Goal: Task Accomplishment & Management: Manage account settings

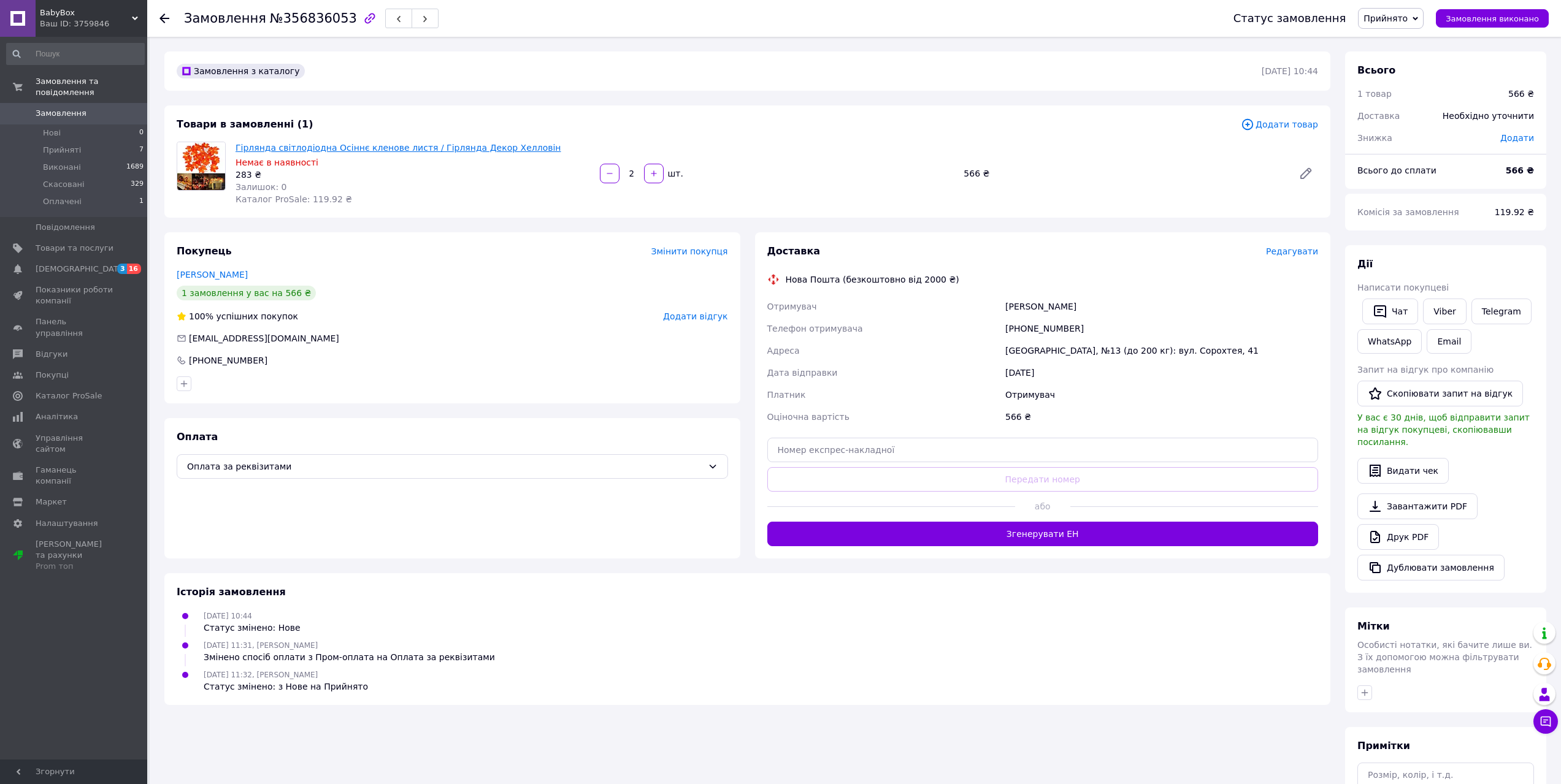
click at [326, 146] on link "Гірлянда світлодіодна Осіннє кленове листя / Гірлянда Декор Хелловін" at bounding box center [398, 147] width 326 height 10
click at [74, 108] on span "Замовлення" at bounding box center [61, 113] width 51 height 11
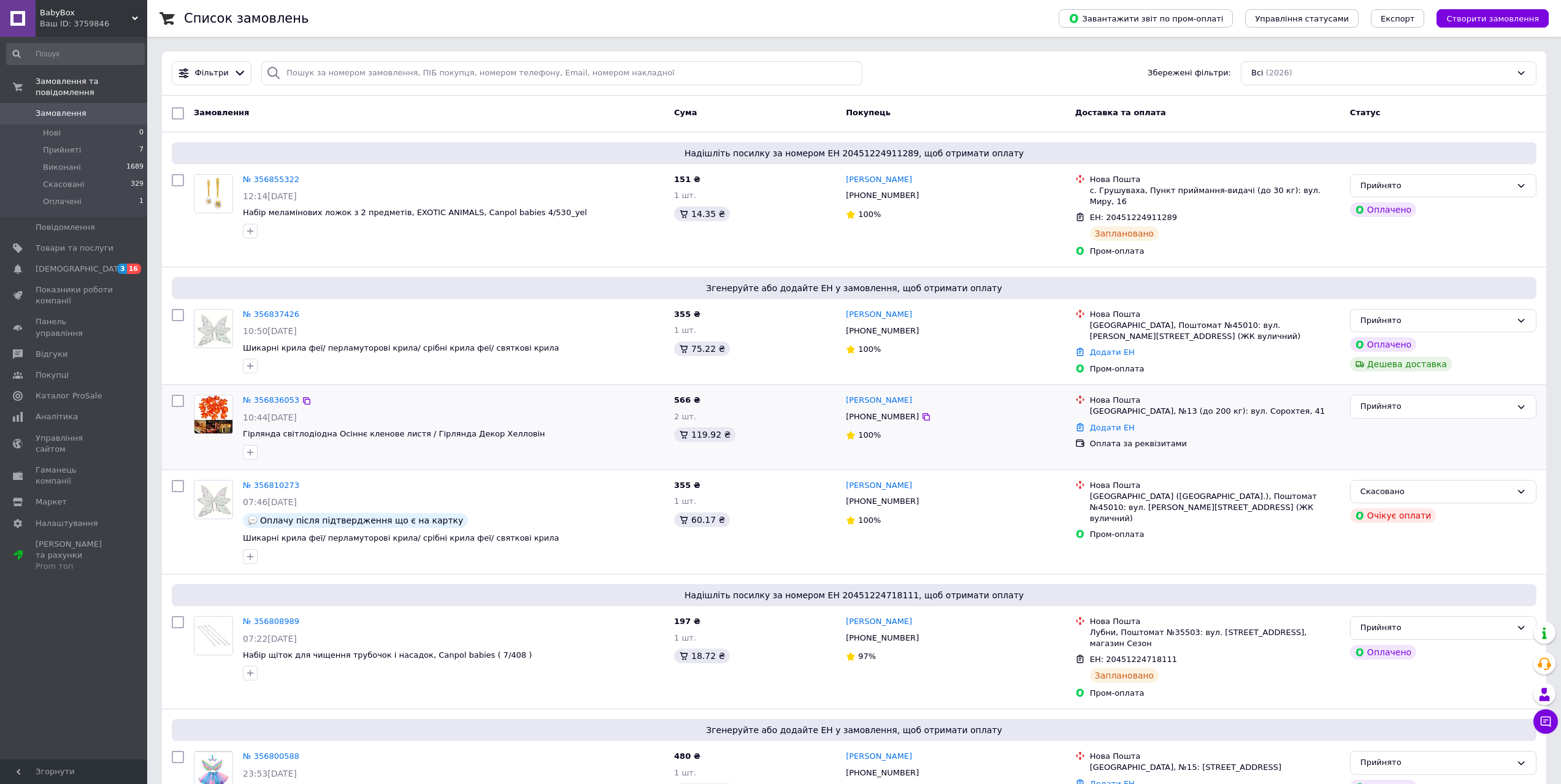
click at [219, 395] on img at bounding box center [214, 414] width 38 height 38
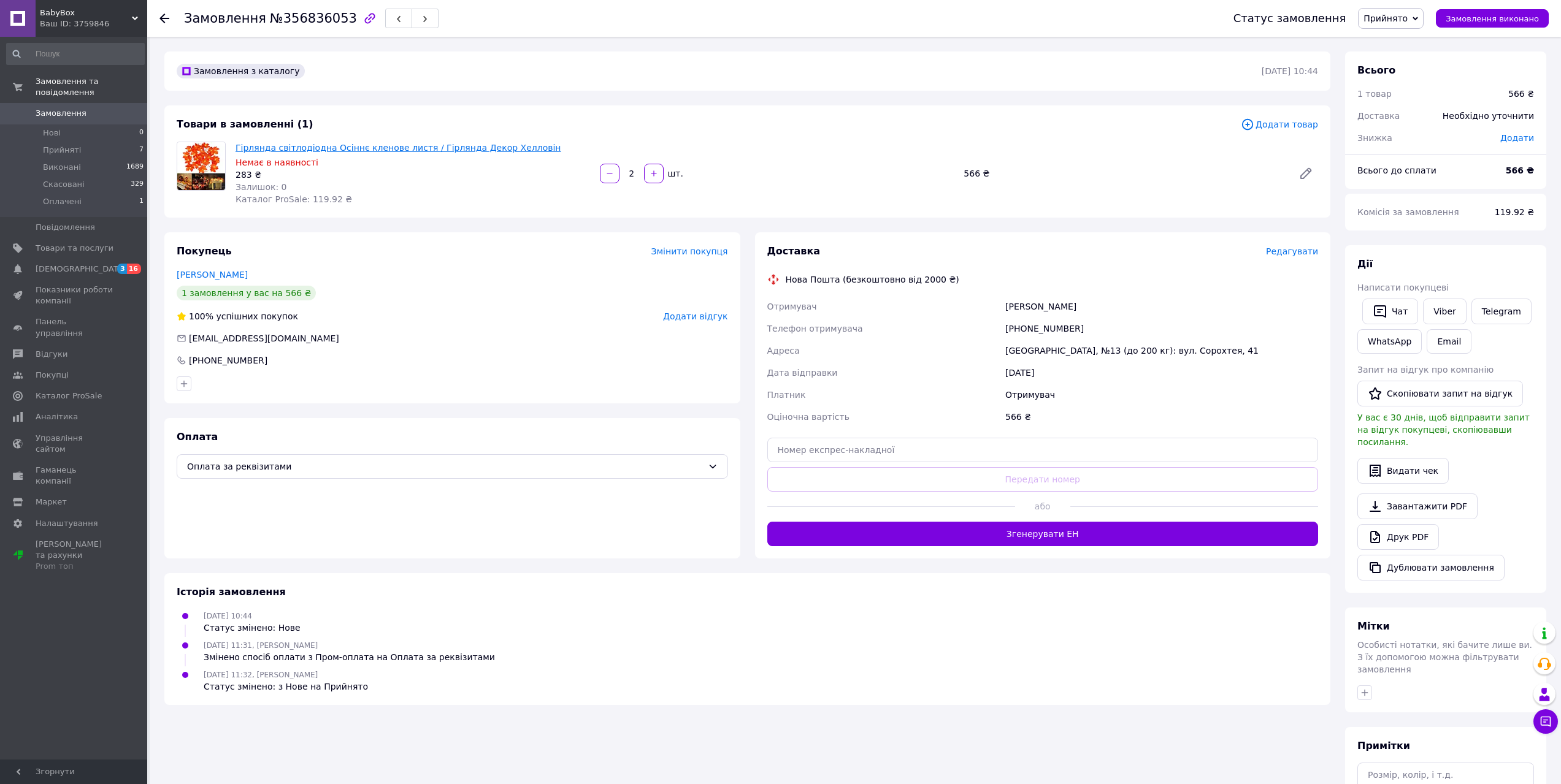
click at [411, 150] on link "Гірлянда світлодіодна Осіннє кленове листя / Гірлянда Декор Хелловін" at bounding box center [398, 147] width 326 height 10
click at [72, 108] on span "Замовлення" at bounding box center [61, 113] width 51 height 11
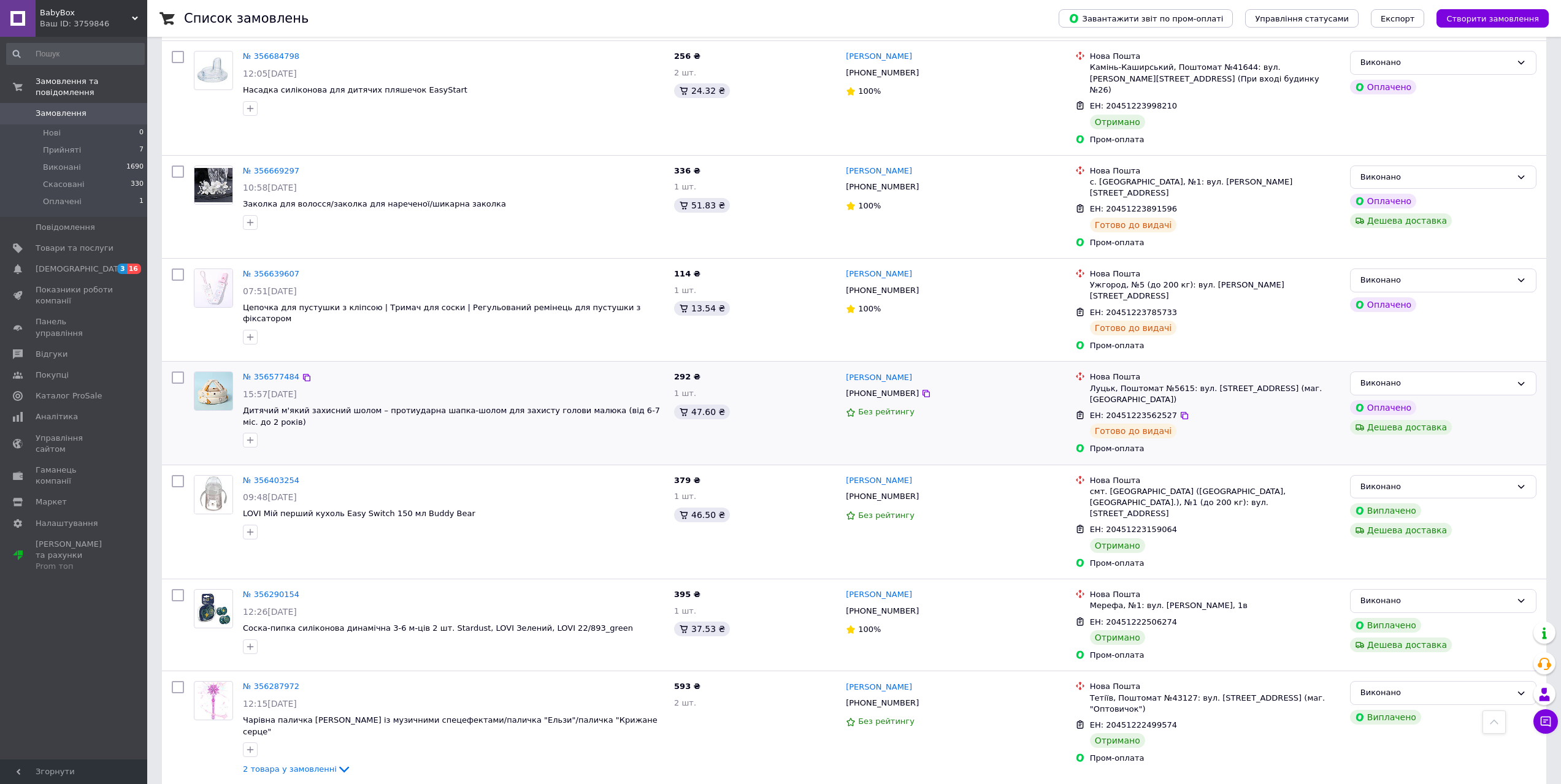
scroll to position [1226, 0]
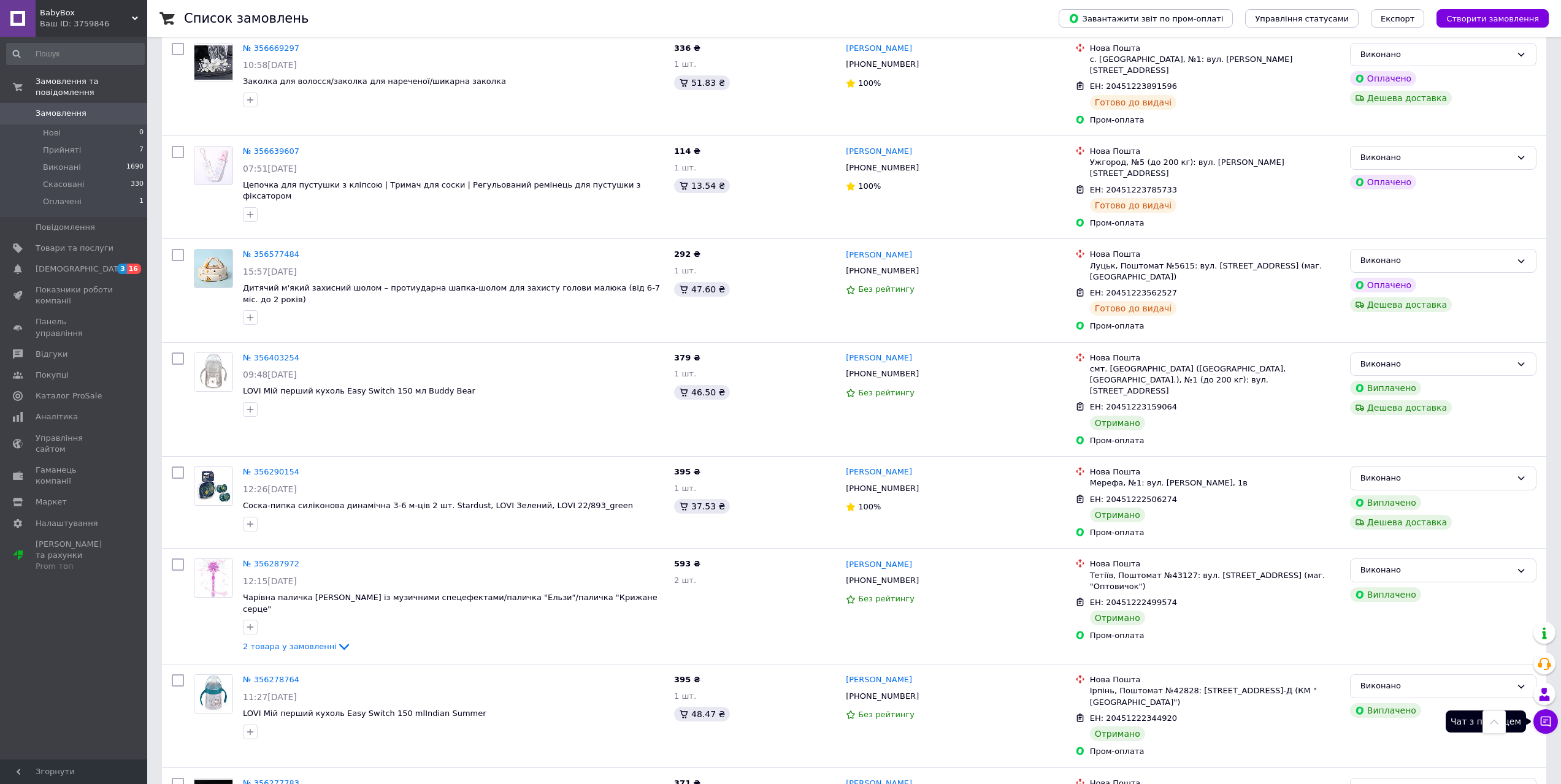
click at [1541, 720] on icon at bounding box center [1545, 722] width 10 height 10
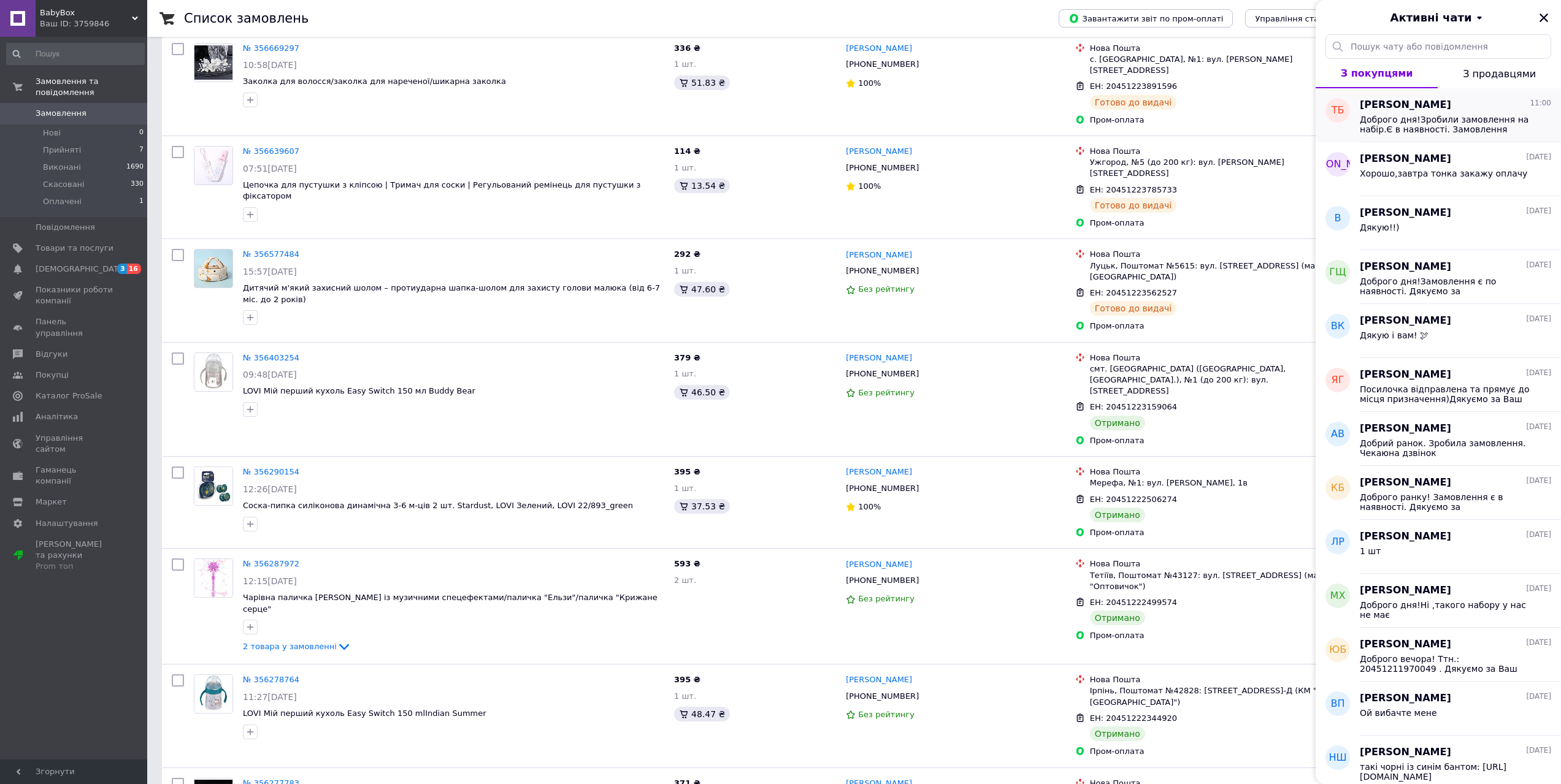
click at [1452, 120] on span "Доброго дня!Зробили замовлення на набір.Є в наявності. Замовлення успішно оплач…" at bounding box center [1446, 124] width 174 height 20
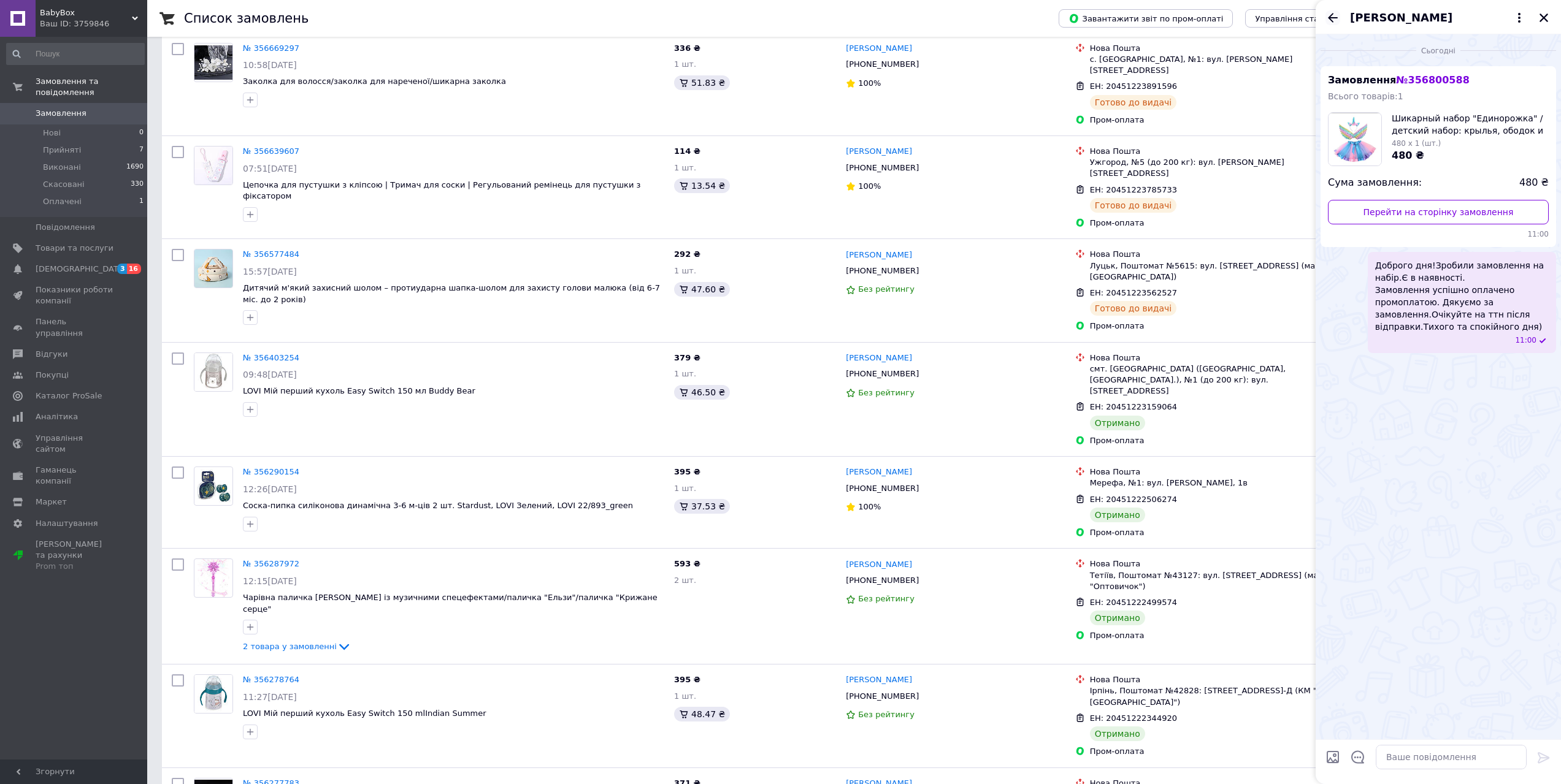
click at [1333, 13] on icon "Назад" at bounding box center [1332, 17] width 15 height 15
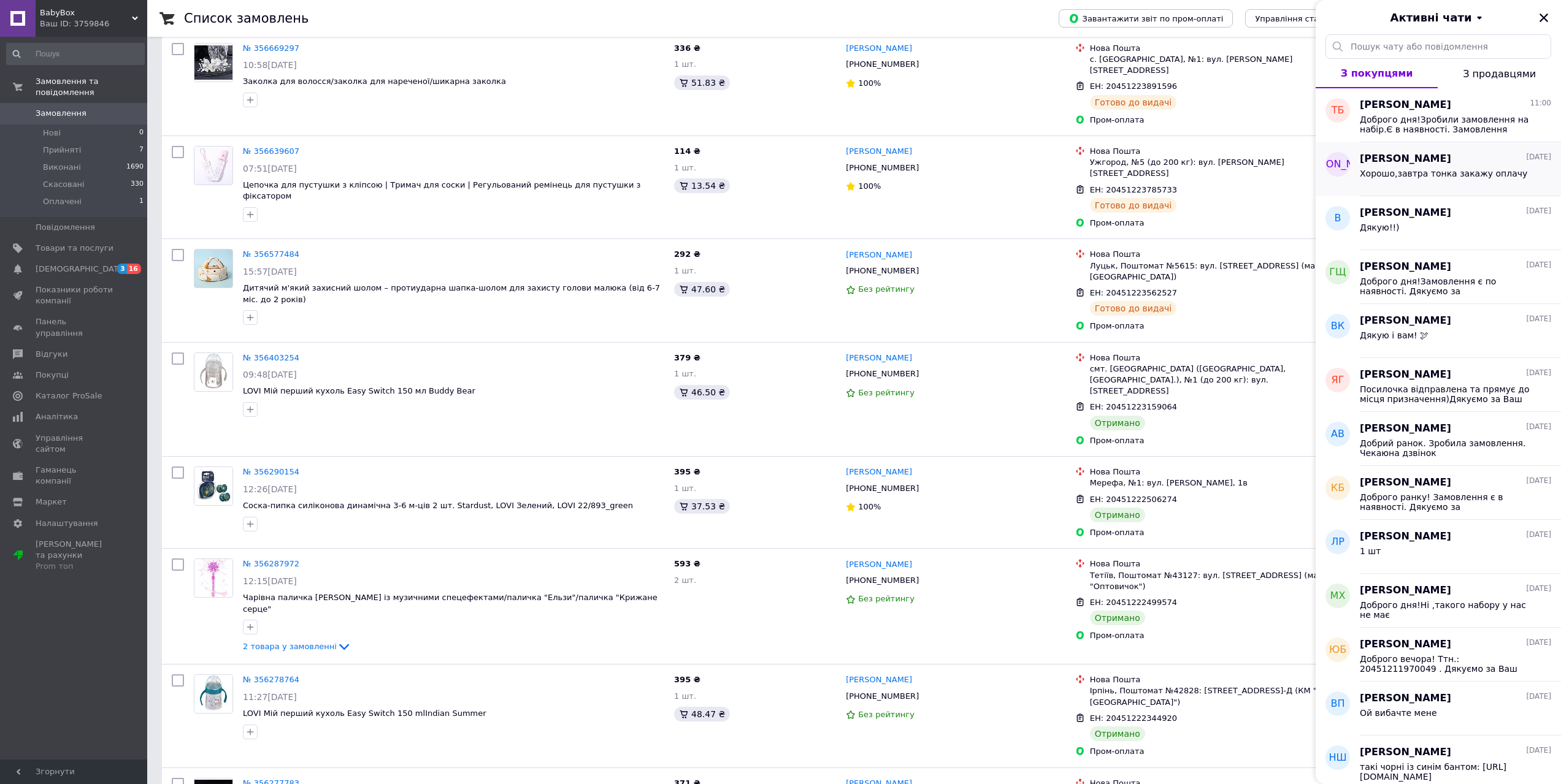
click at [1397, 164] on span "[PERSON_NAME]" at bounding box center [1405, 159] width 92 height 14
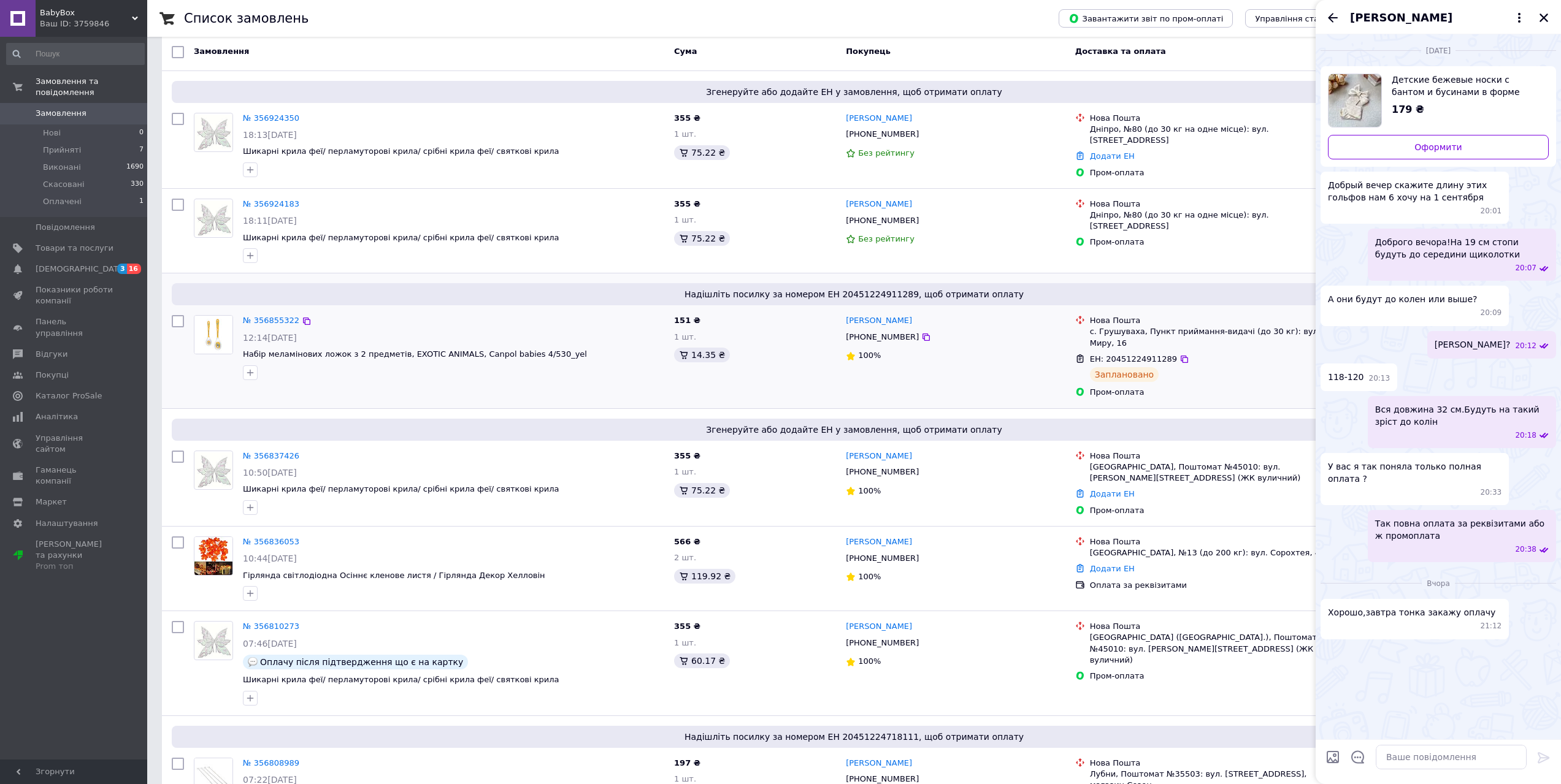
scroll to position [0, 0]
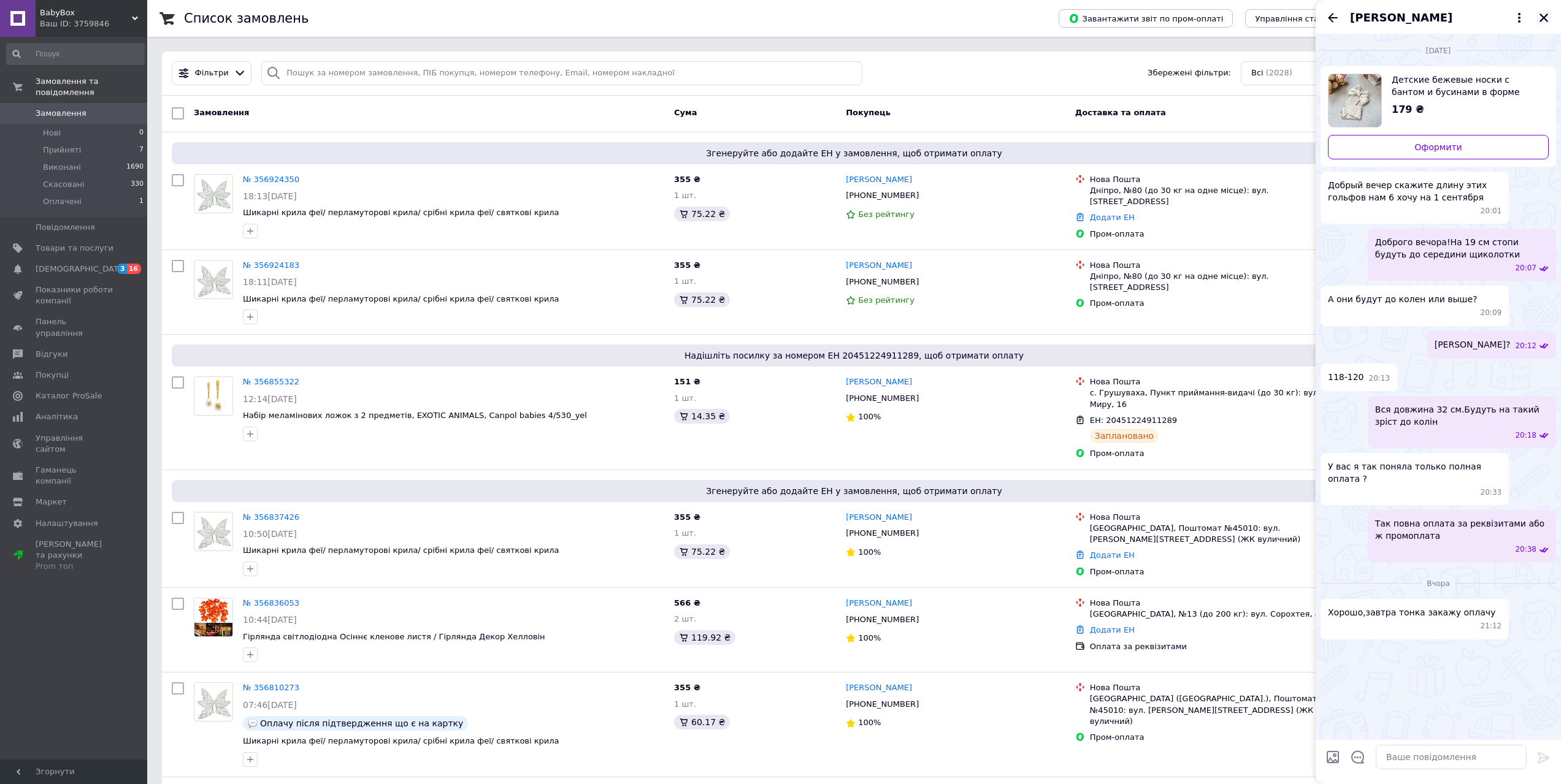
click at [1545, 18] on icon "Закрити" at bounding box center [1543, 17] width 11 height 11
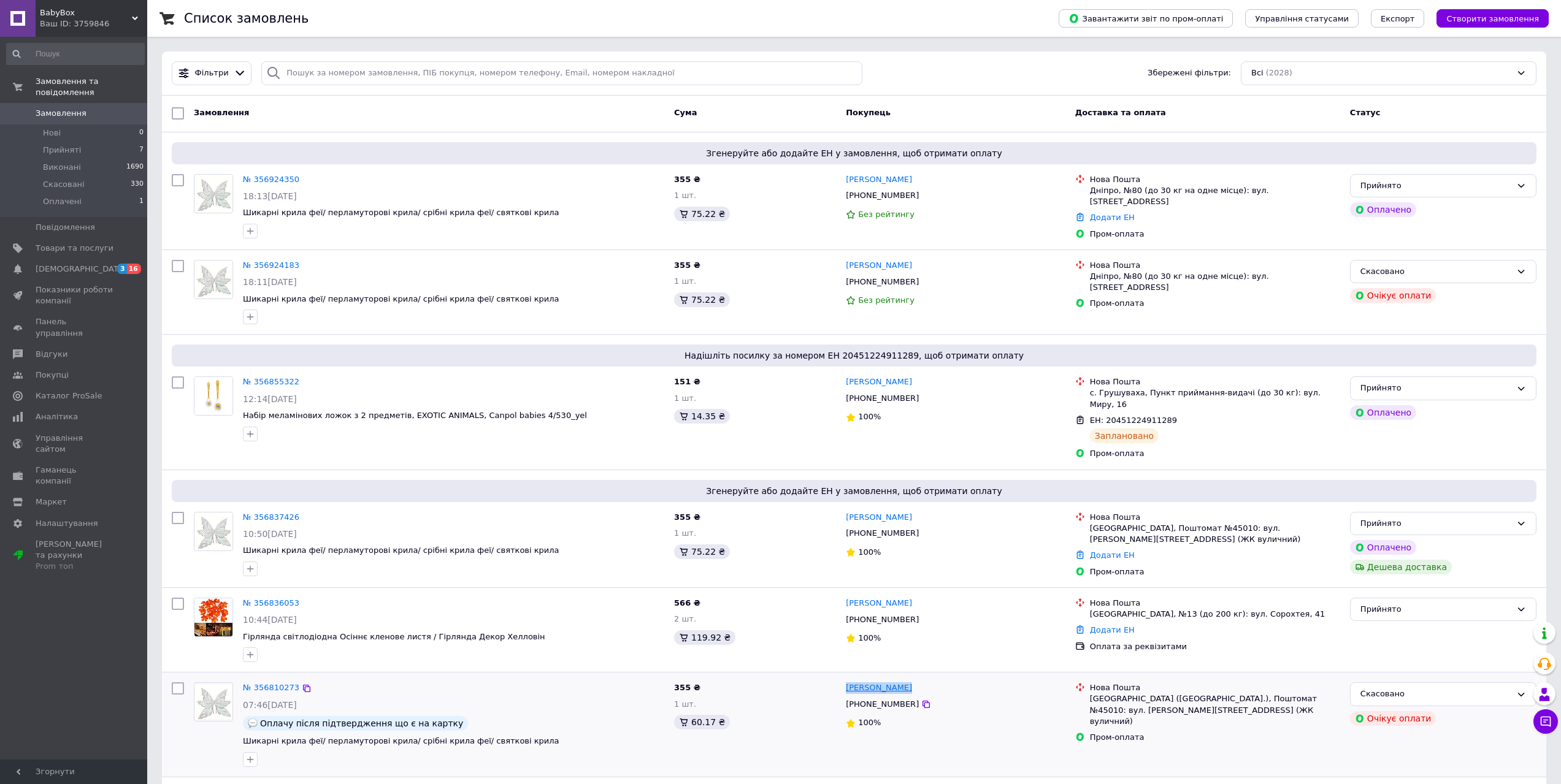
drag, startPoint x: 886, startPoint y: 680, endPoint x: 863, endPoint y: 669, distance: 25.5
click at [849, 681] on div "[PERSON_NAME]" at bounding box center [955, 688] width 222 height 14
drag, startPoint x: 434, startPoint y: 710, endPoint x: 262, endPoint y: 711, distance: 172.0
click at [262, 716] on div "Оплачу після підтвердження що є на картку" at bounding box center [355, 723] width 225 height 15
copy span "Оплачу після підтвердження що є на картку"
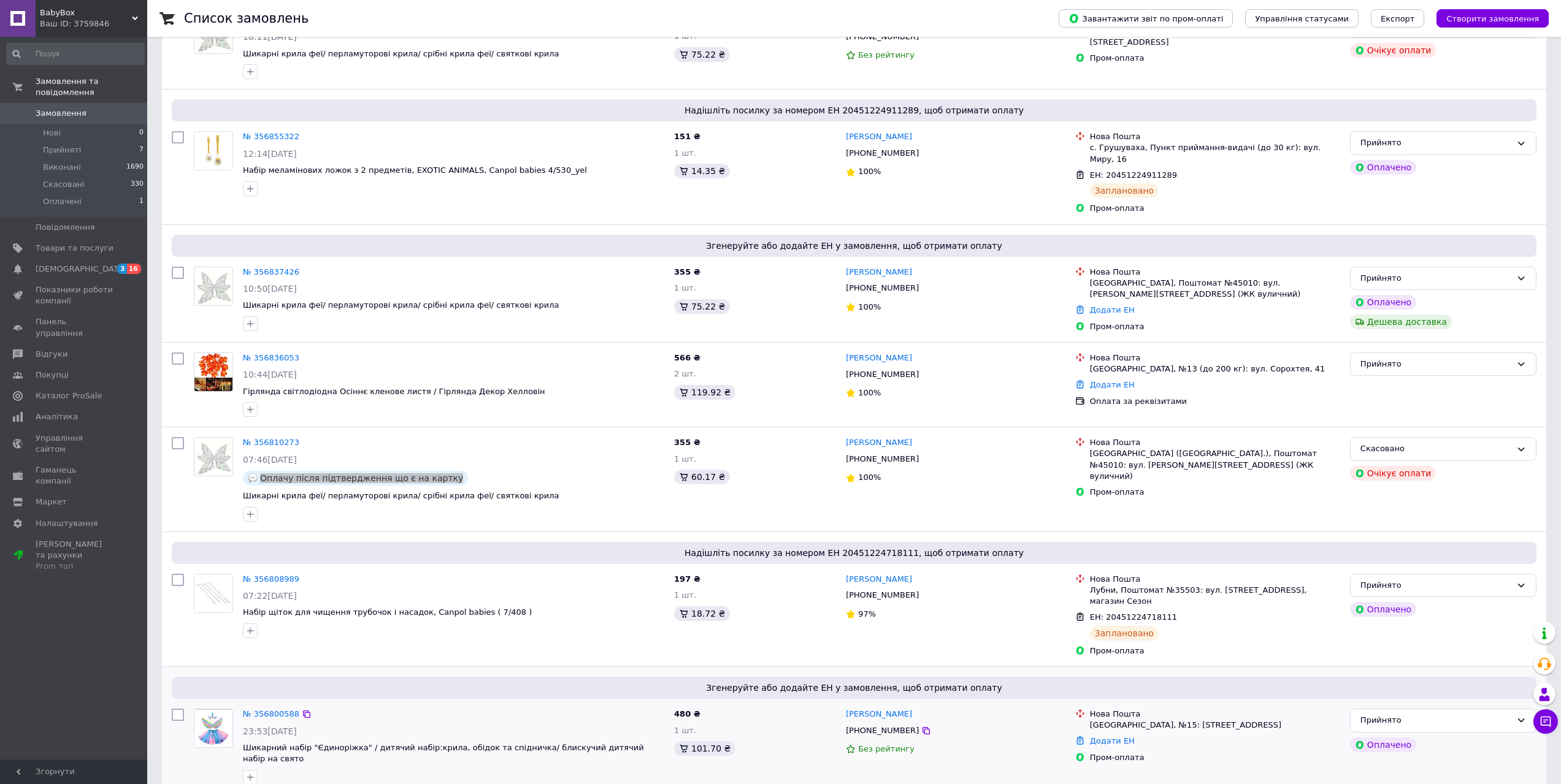
scroll to position [368, 0]
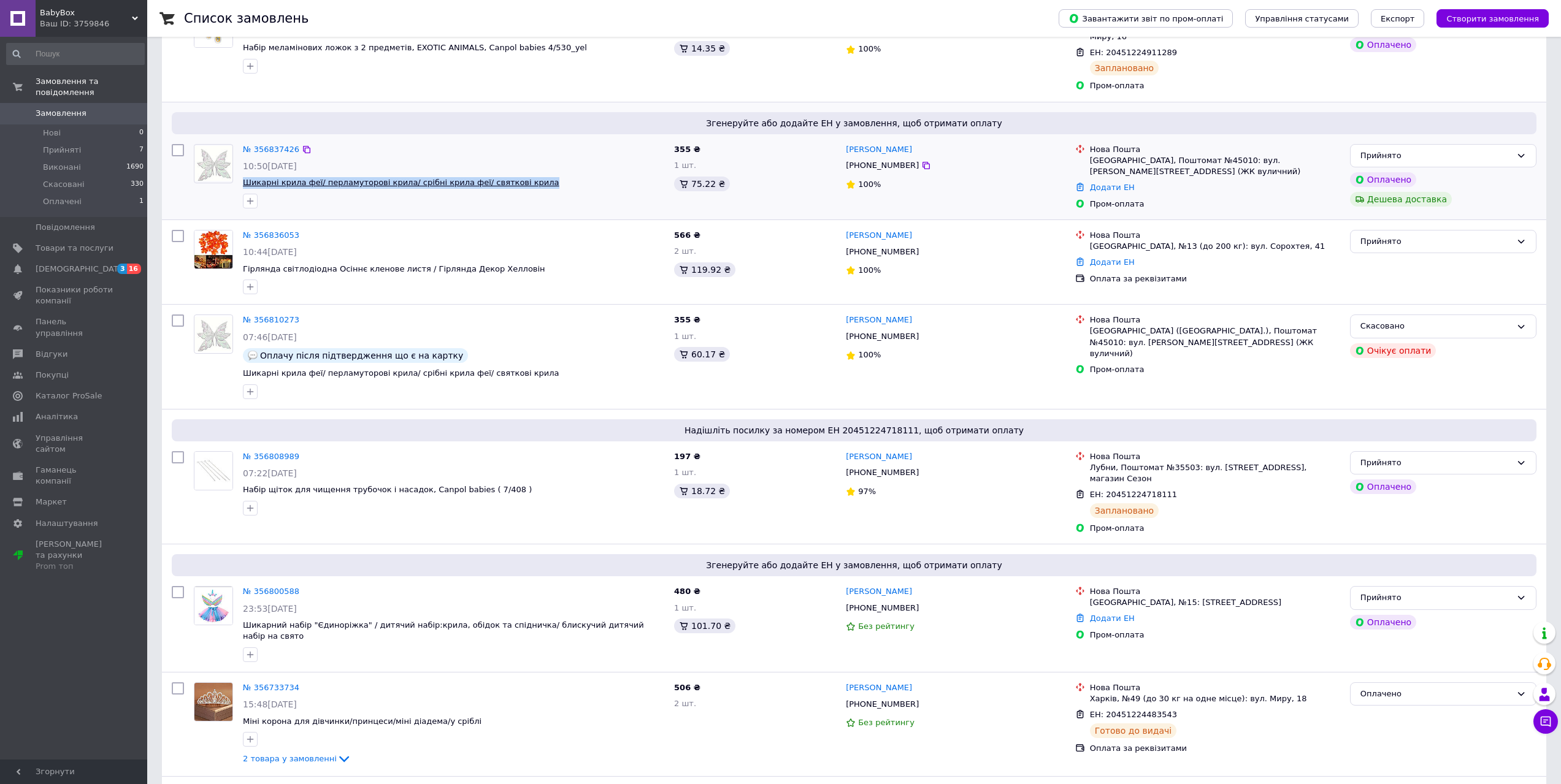
drag, startPoint x: 520, startPoint y: 171, endPoint x: 242, endPoint y: 170, distance: 278.0
click at [242, 177] on span "Шикарні крила феї/ перламуторові крила/ срібні крила феї/ святкові крила" at bounding box center [453, 183] width 422 height 11
copy span "Шикарні крила феї/ перламуторові крила/ срібні крила феї/ святкові крила"
click at [1557, 718] on button "Чат з покупцем" at bounding box center [1545, 722] width 24 height 24
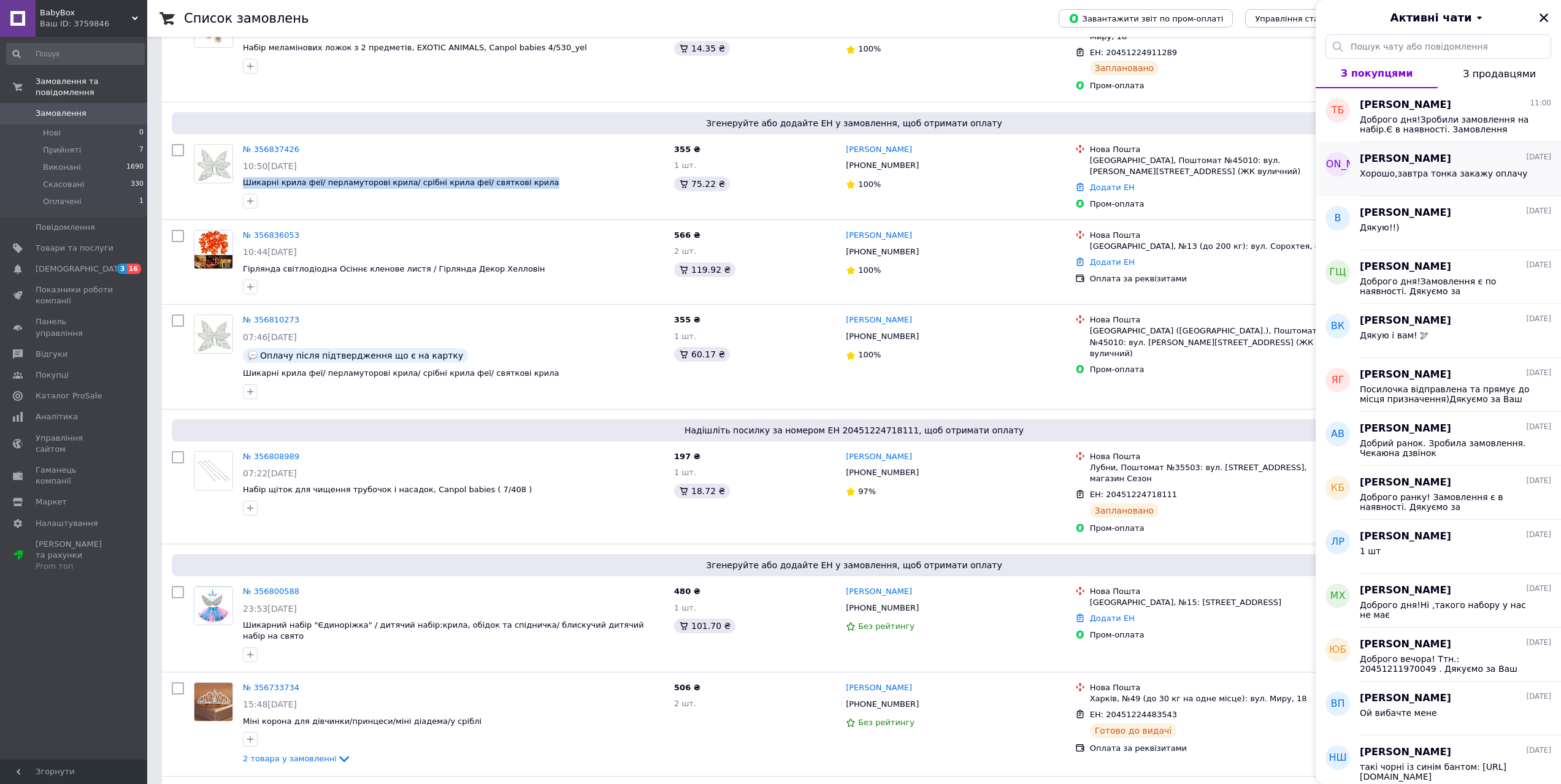
click at [1440, 169] on span "Хорошо,завтра тонка закажу оплачу" at bounding box center [1442, 173] width 167 height 10
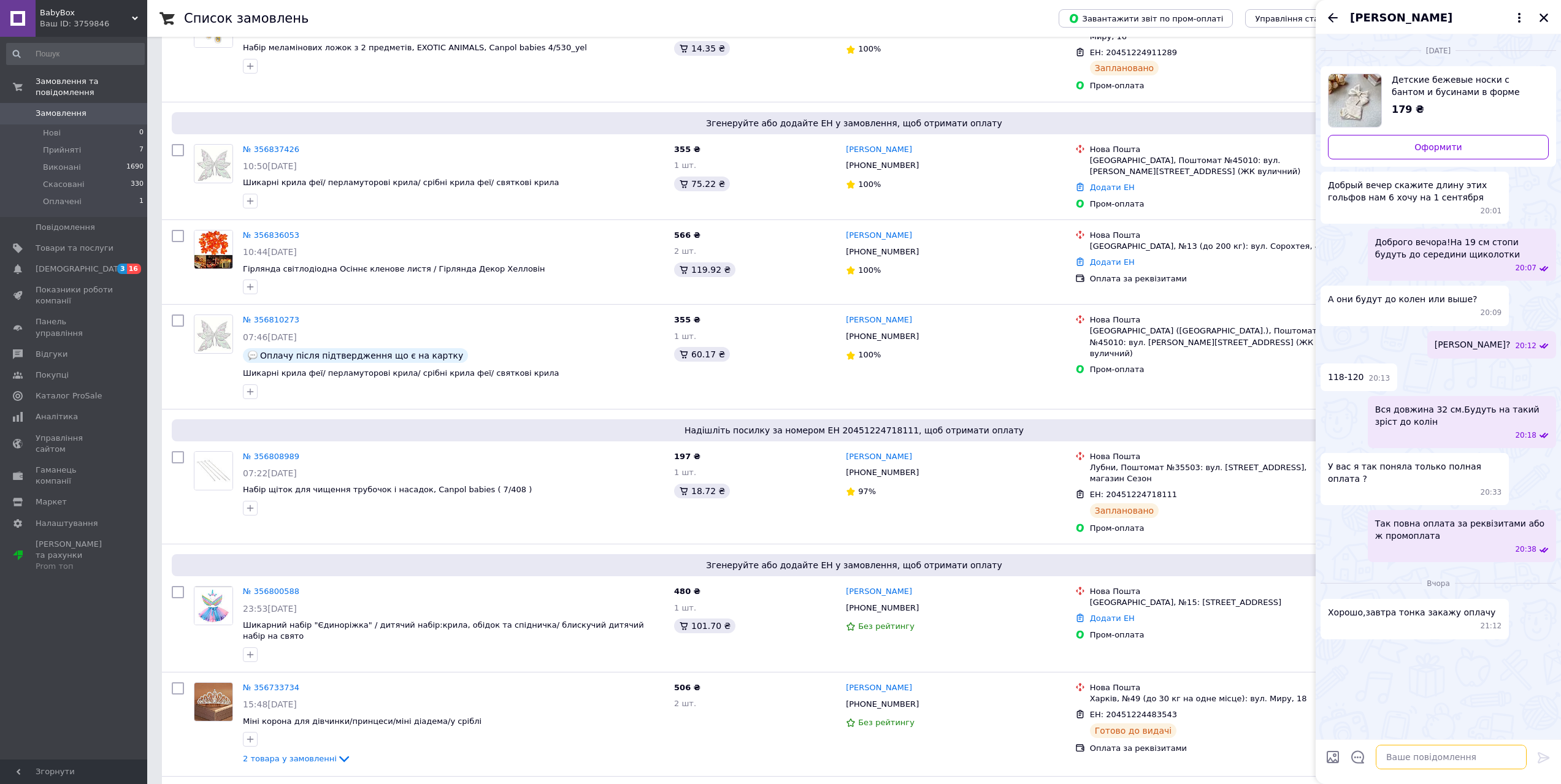
click at [1395, 748] on textarea at bounding box center [1451, 757] width 151 height 24
click at [1420, 744] on textarea "Доброго дня. Чи плануєте Ви робити оплату . так як в нас це на сьогодні залишил…" at bounding box center [1438, 744] width 176 height 50
click at [1399, 742] on textarea "Доброго дня. Чи плануєте Ви робити оплату? в нас це на сьогодні залишилася лише…" at bounding box center [1438, 744] width 176 height 50
click at [1430, 743] on textarea "Доброго дня. Чи плануєте Ви робити оплату? В нас це на сьогодні залишилася лише…" at bounding box center [1438, 744] width 176 height 50
type textarea "Доброго дня. Чи плануєте Ви робити оплату? В нас на сьогодні залишилася лише 1 …"
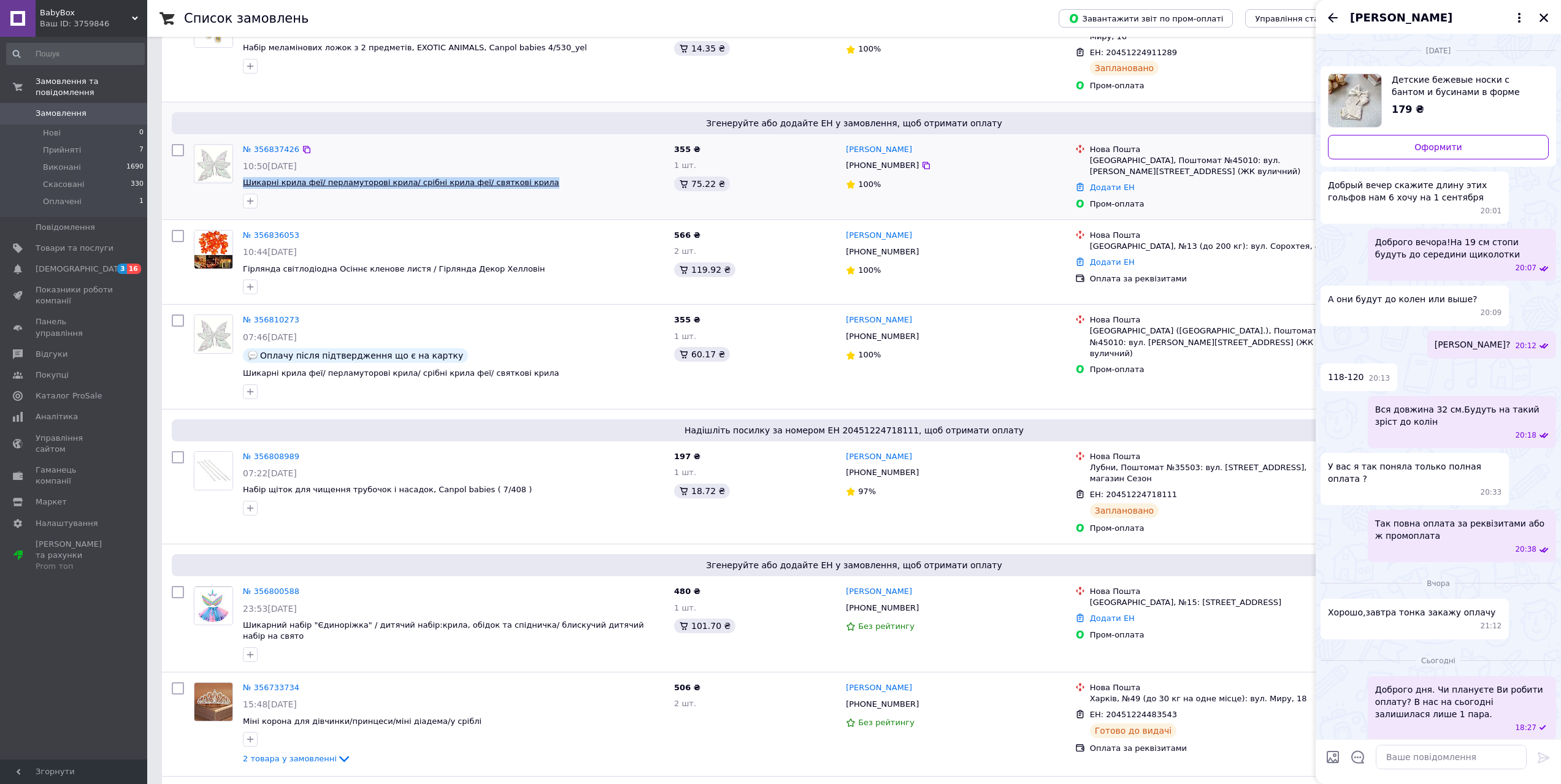
drag, startPoint x: 519, startPoint y: 171, endPoint x: 245, endPoint y: 169, distance: 274.0
click at [245, 177] on span "Шикарні крила феї/ перламуторові крила/ срібні крила феї/ святкові крила" at bounding box center [453, 183] width 422 height 11
copy span "Шикарні крила феї/ перламуторові крила/ срібні крила феї/ святкові крила"
click at [71, 242] on span "Товари та послуги" at bounding box center [74, 247] width 78 height 11
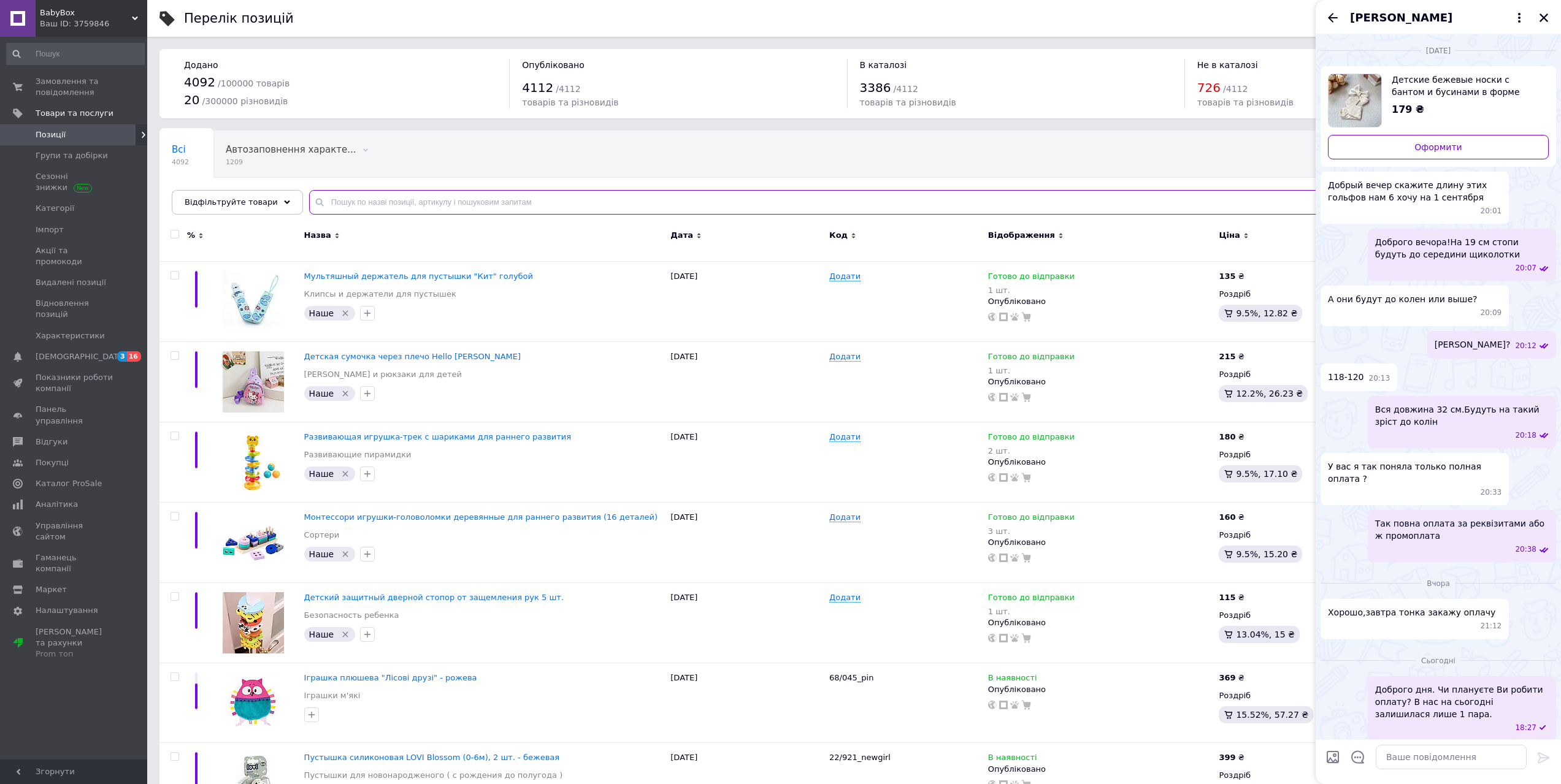
click at [354, 197] on input "text" at bounding box center [922, 202] width 1227 height 24
paste input "Шикарні крила феї/ перламуторові крила/ срібні крила феї/ святкові крила"
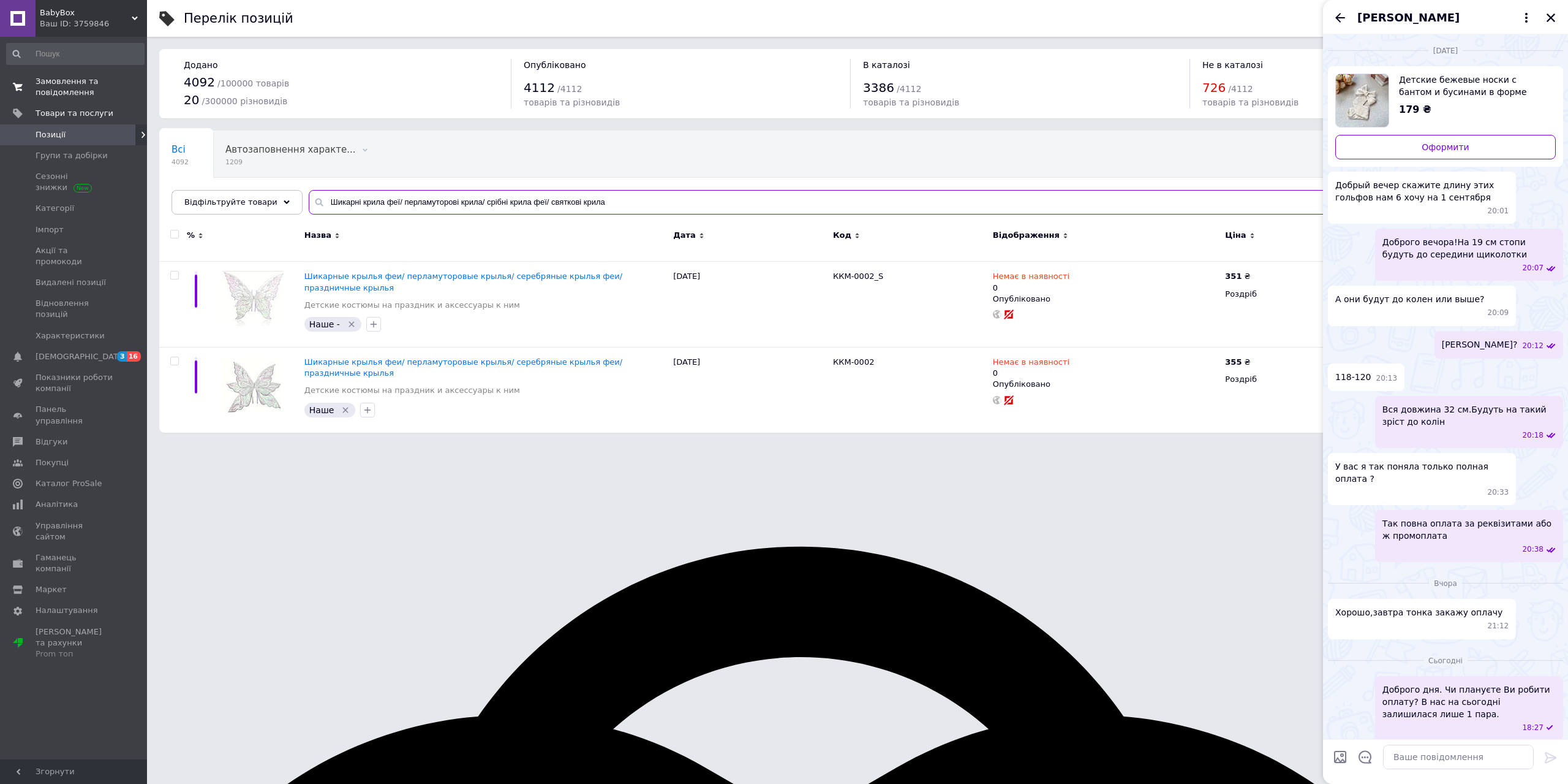
type input "Шикарні крила феї/ перламуторові крила/ срібні крила феї/ святкові крила"
click at [62, 92] on span "Замовлення та повідомлення" at bounding box center [74, 87] width 78 height 22
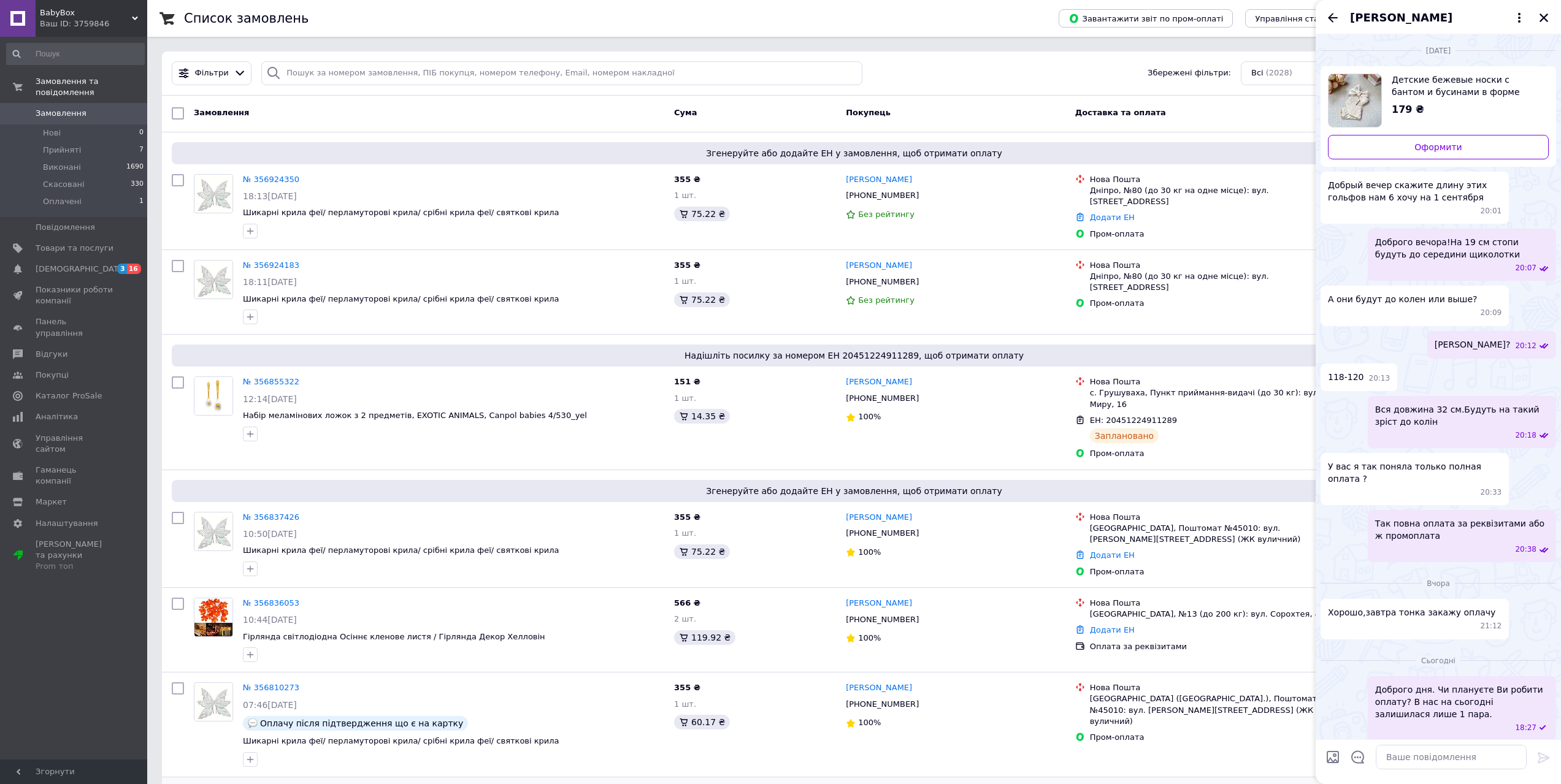
click at [460, 783] on span "Надішліть посилку за номером ЕН 20451224718111, щоб отримати оплату" at bounding box center [854, 798] width 1355 height 12
click at [1542, 18] on icon "Закрити" at bounding box center [1544, 18] width 9 height 9
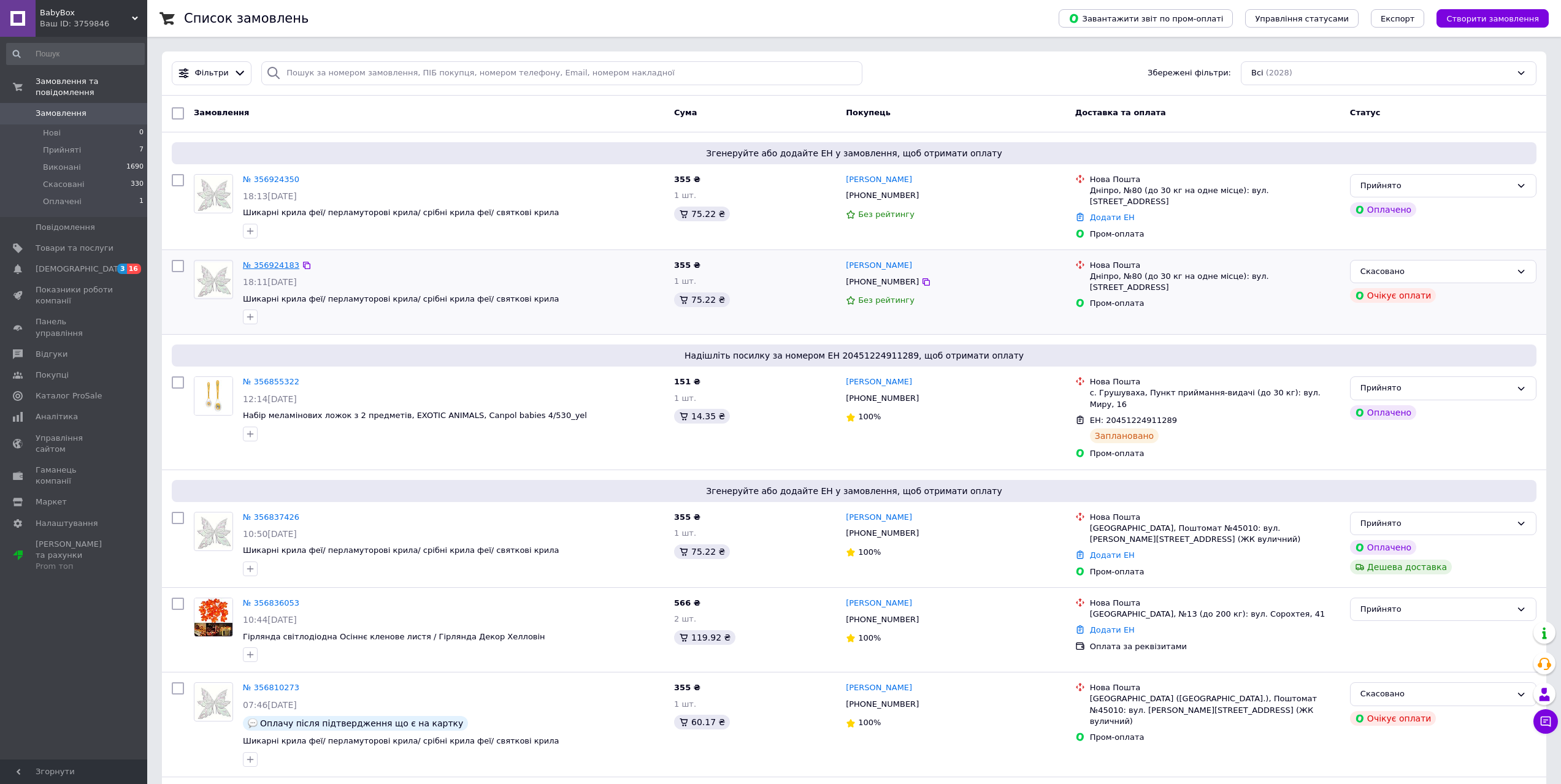
click at [280, 262] on link "№ 356924183" at bounding box center [270, 265] width 56 height 10
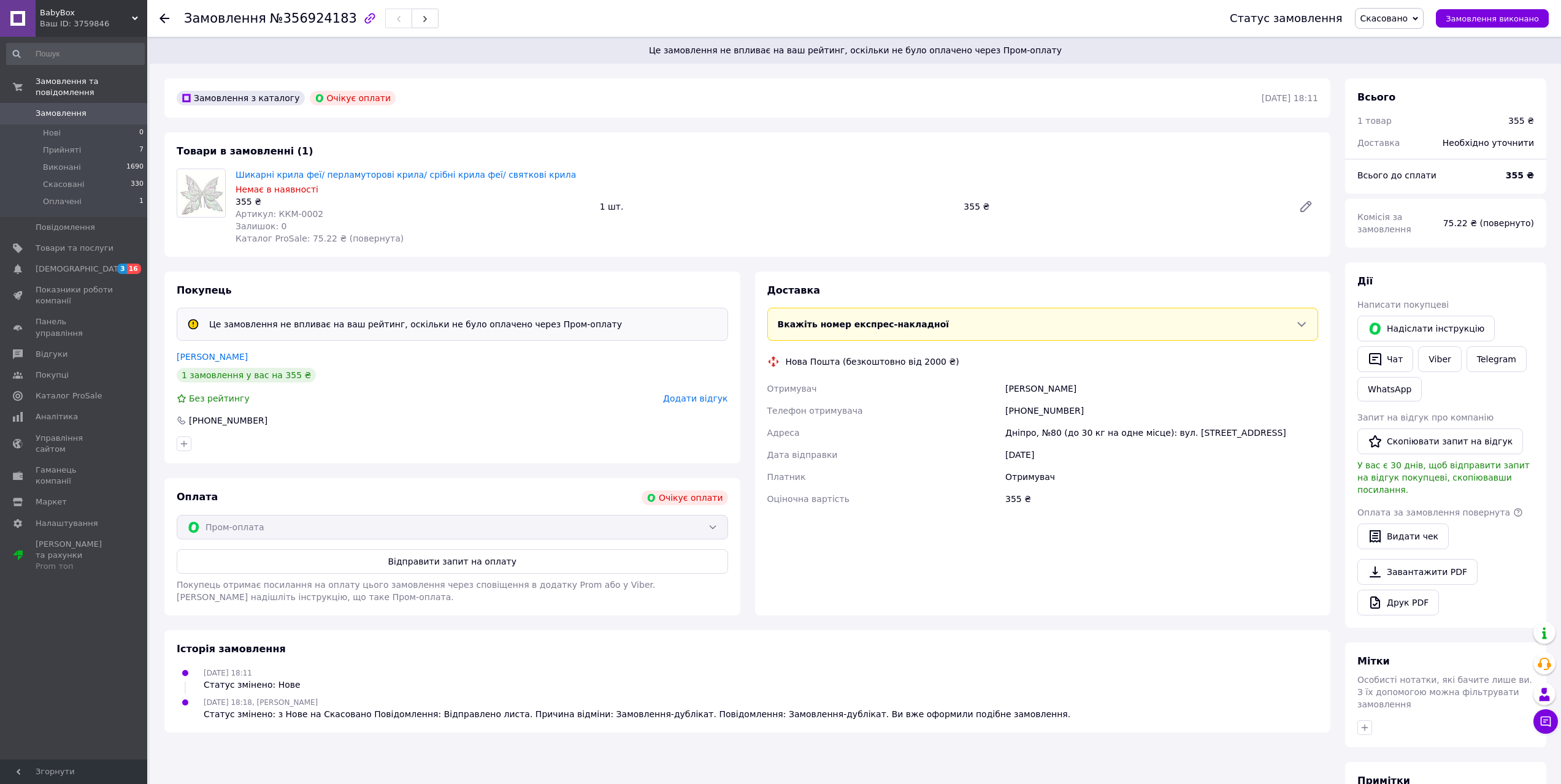
scroll to position [123, 0]
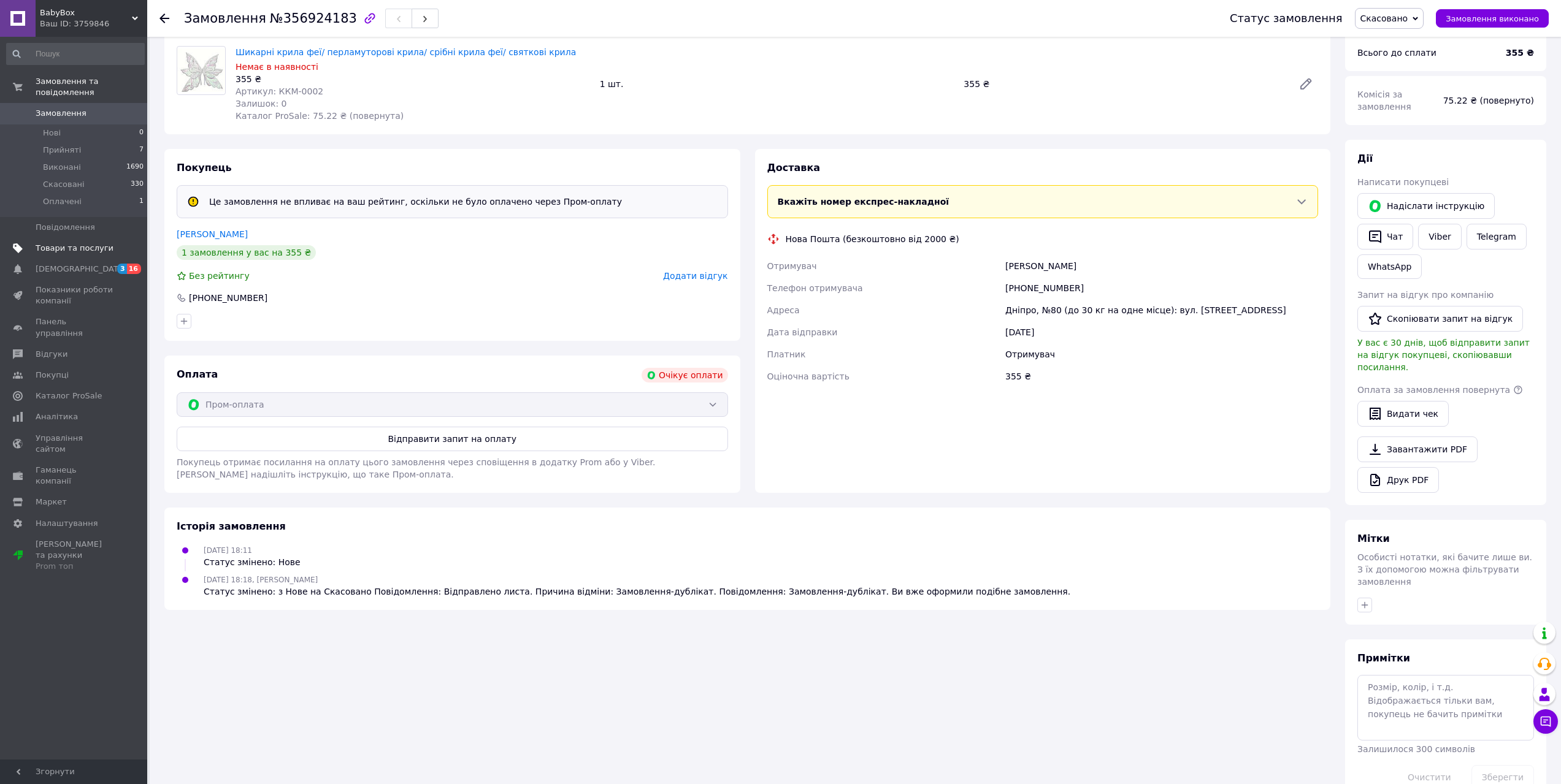
click at [74, 242] on span "Товари та послуги" at bounding box center [74, 247] width 78 height 11
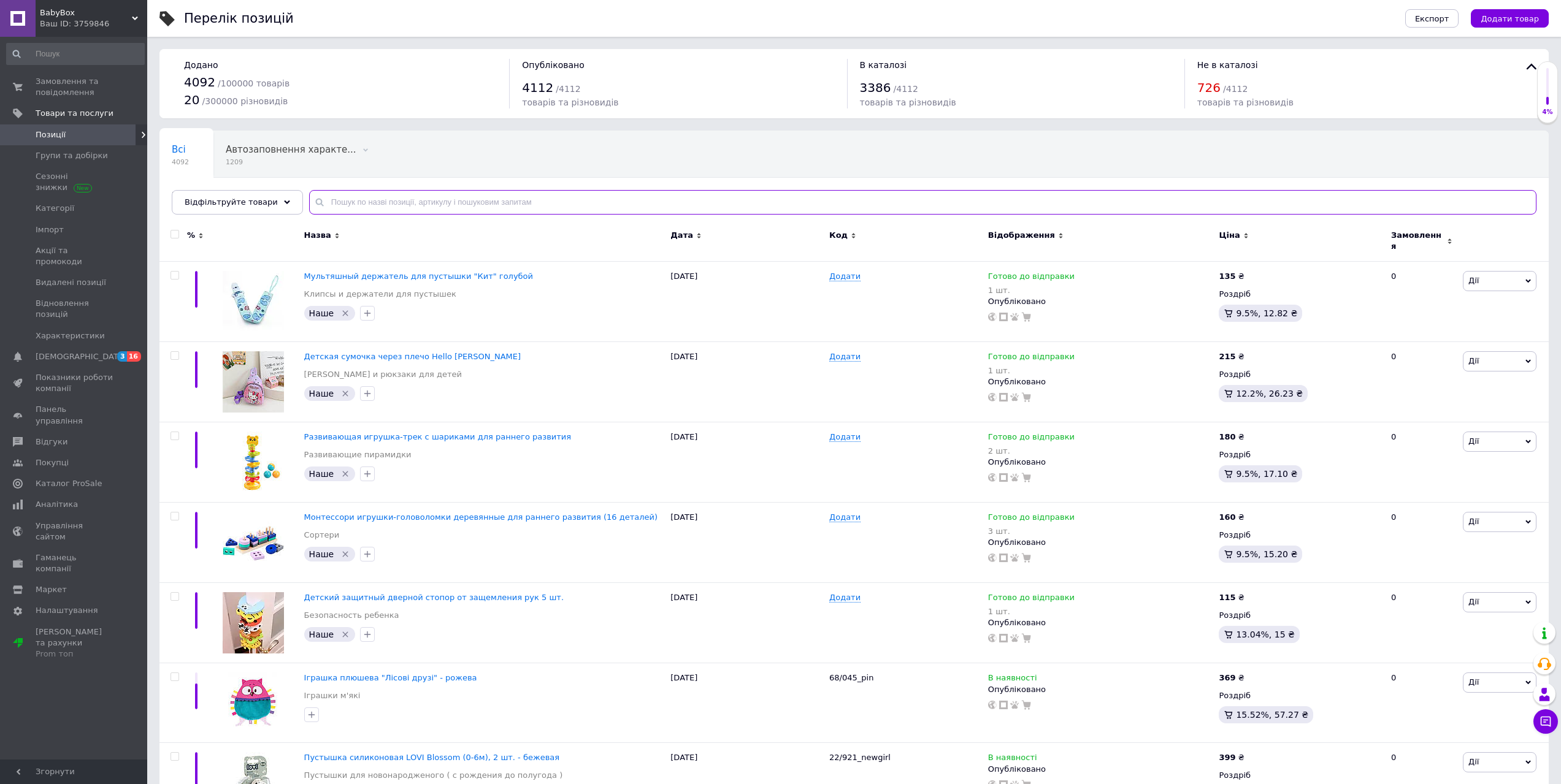
click at [383, 211] on input "text" at bounding box center [922, 202] width 1227 height 24
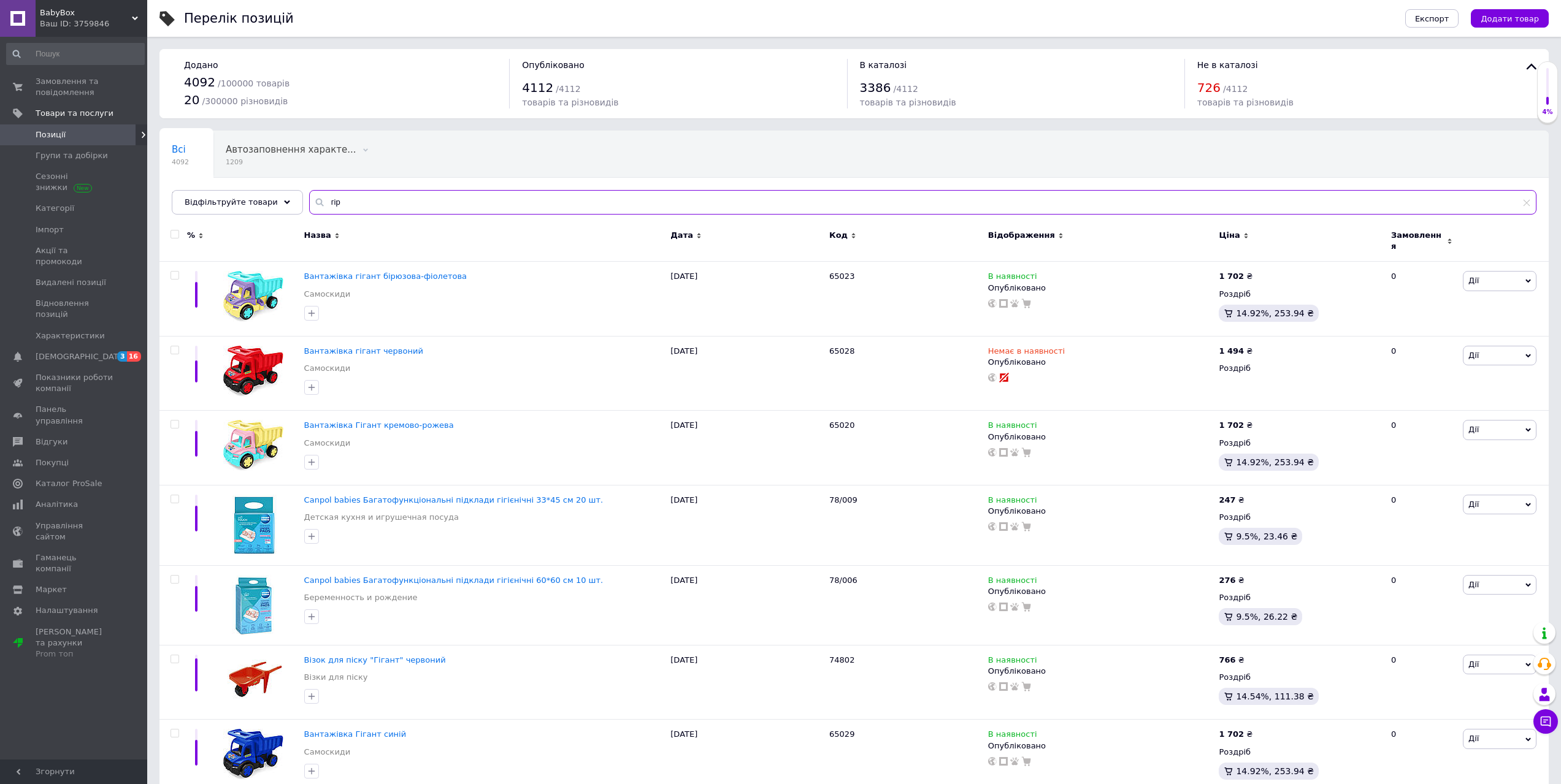
click at [390, 205] on input "гір" at bounding box center [922, 202] width 1227 height 24
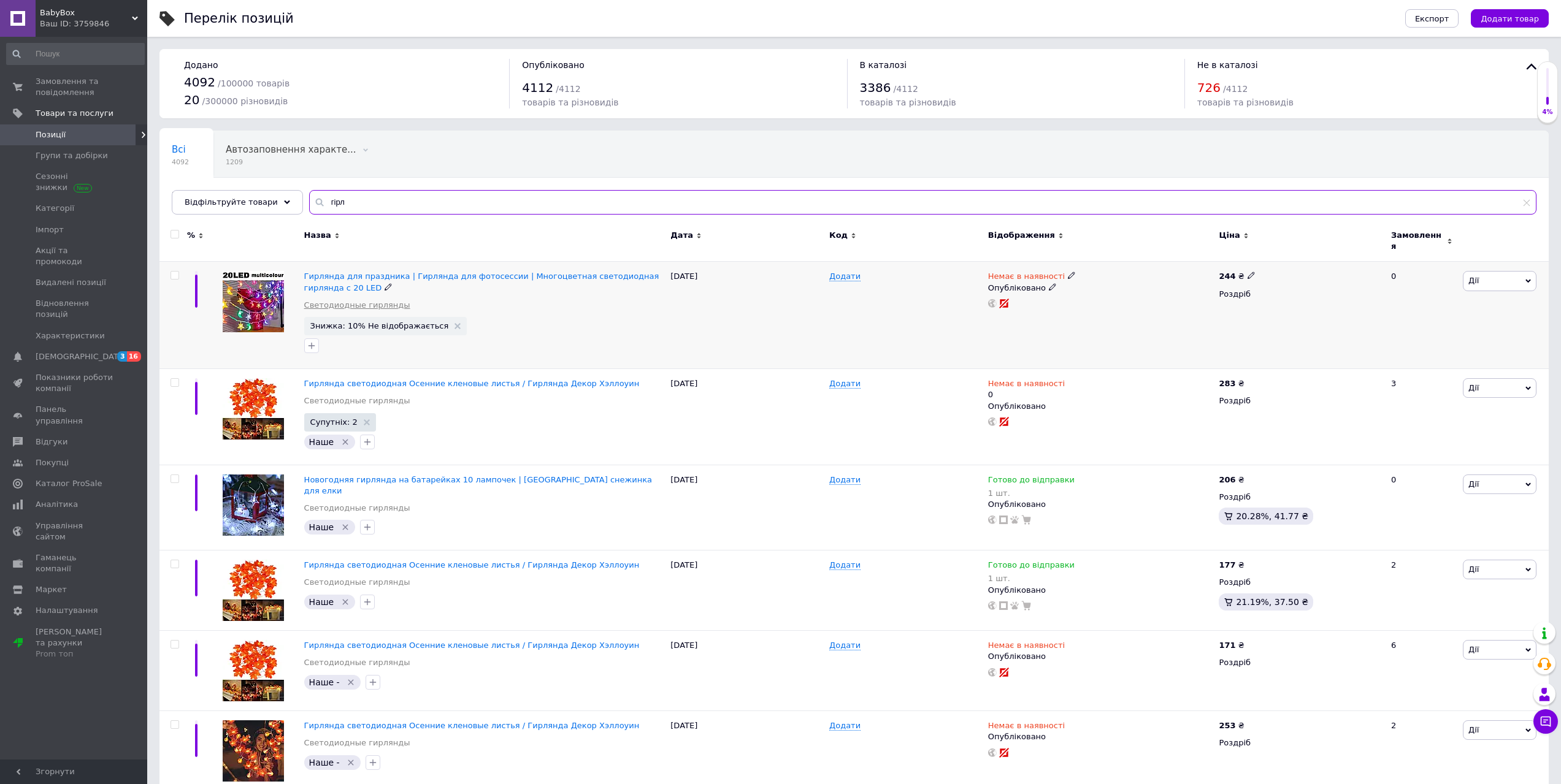
type input "гірл"
click at [370, 299] on link "Светодиодные гирлянды" at bounding box center [357, 305] width 106 height 11
